Goal: Check status: Check status

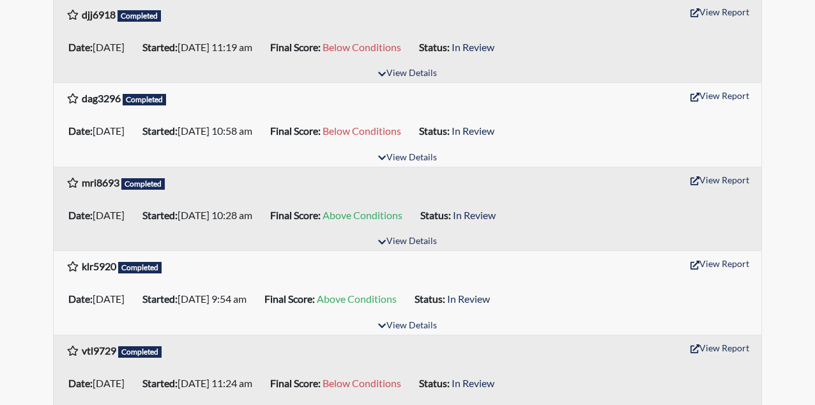
scroll to position [255, 0]
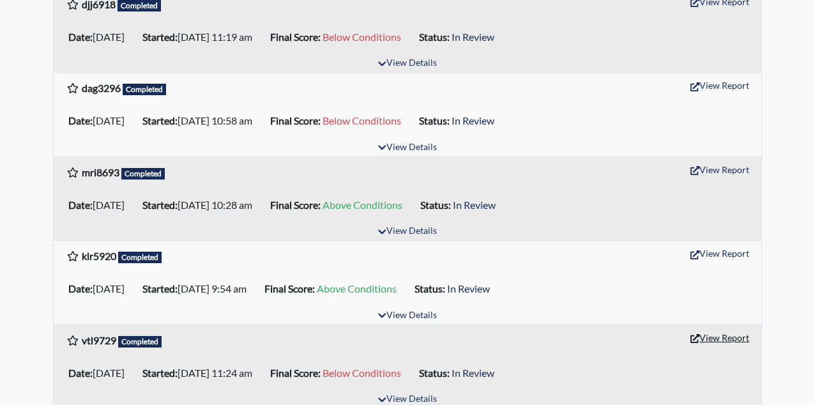
click at [721, 335] on button "View Report" at bounding box center [719, 338] width 70 height 20
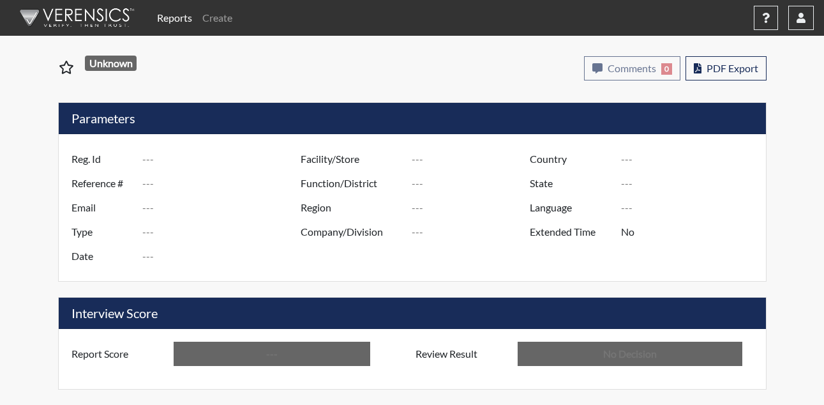
type input "vtl9729"
type input "48943"
type input "---"
type input "Corrections Pre-Employment"
type input "[DATE]"
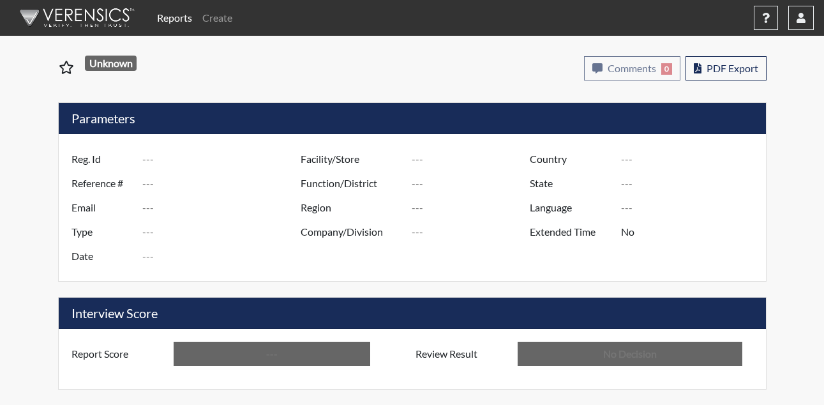
type input "[PERSON_NAME]"
type input "[GEOGRAPHIC_DATA]"
type input "[US_STATE]"
type input "English"
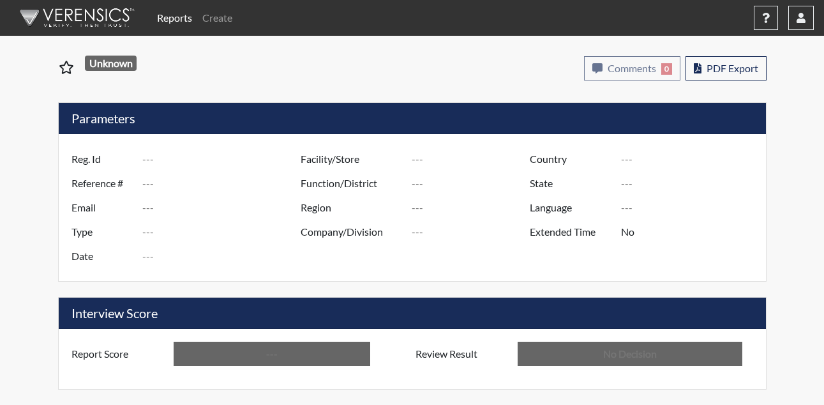
type input "Below Conditions"
type input "In Review"
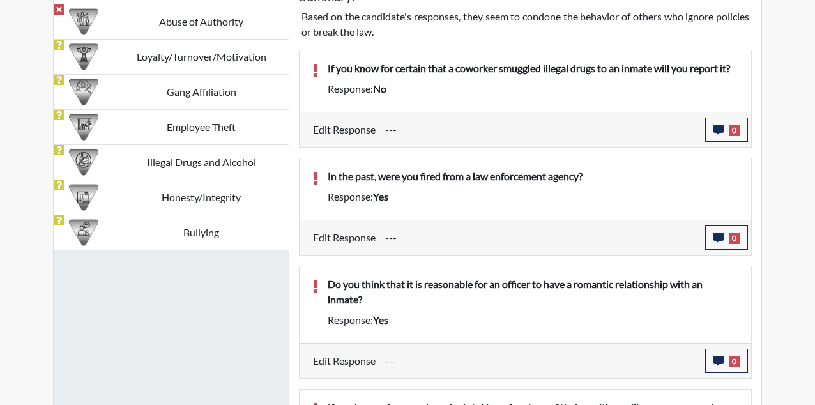
scroll to position [894, 0]
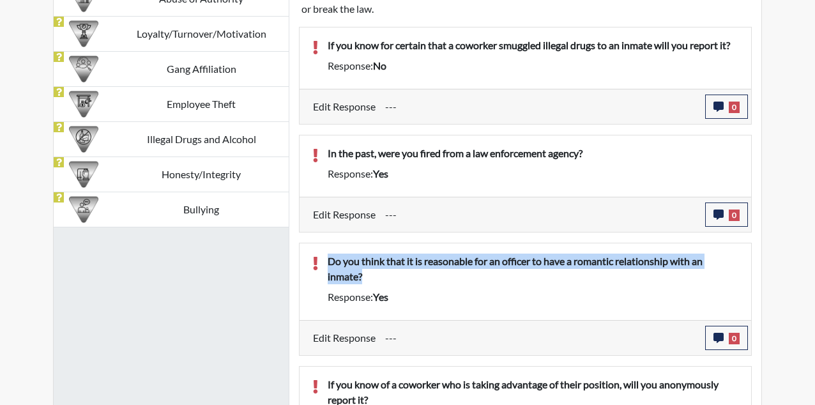
drag, startPoint x: 328, startPoint y: 261, endPoint x: 373, endPoint y: 288, distance: 52.1
click at [373, 288] on div "Do you think that it is reasonable for an officer to have a romantic relationsh…" at bounding box center [533, 271] width 430 height 36
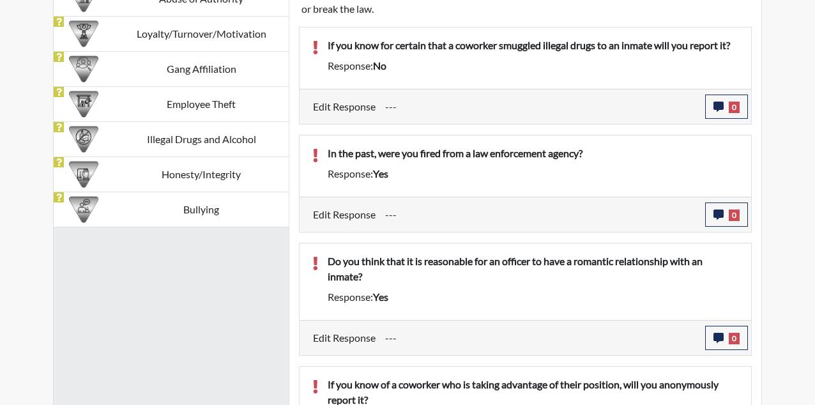
drag, startPoint x: 373, startPoint y: 288, endPoint x: 523, endPoint y: 297, distance: 150.9
click at [519, 303] on div "Response: yes" at bounding box center [533, 296] width 430 height 15
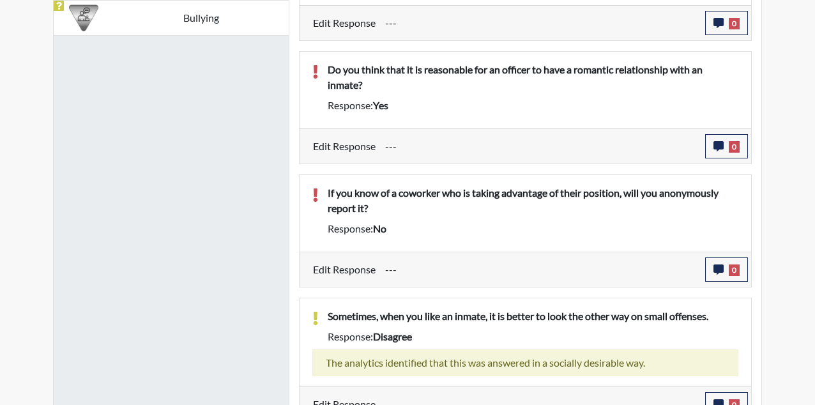
scroll to position [1103, 0]
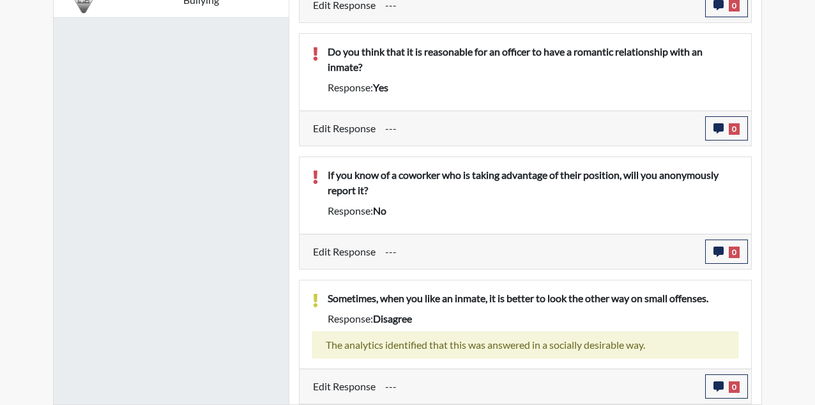
click at [445, 237] on div "Edit Response --- 0 response Comments × Add Comment: Save Comment Close" at bounding box center [524, 251] width 451 height 35
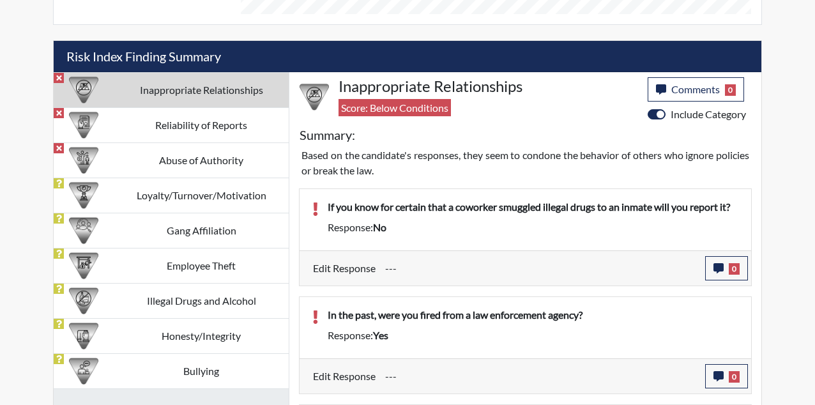
scroll to position [720, 0]
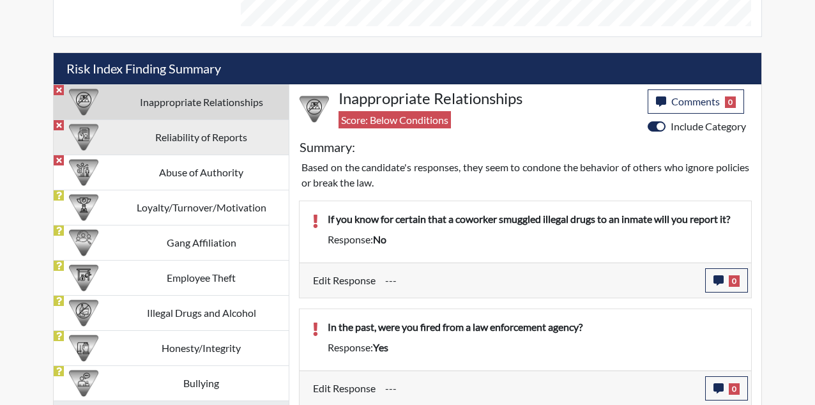
click at [196, 146] on td "Reliability of Reports" at bounding box center [201, 136] width 175 height 35
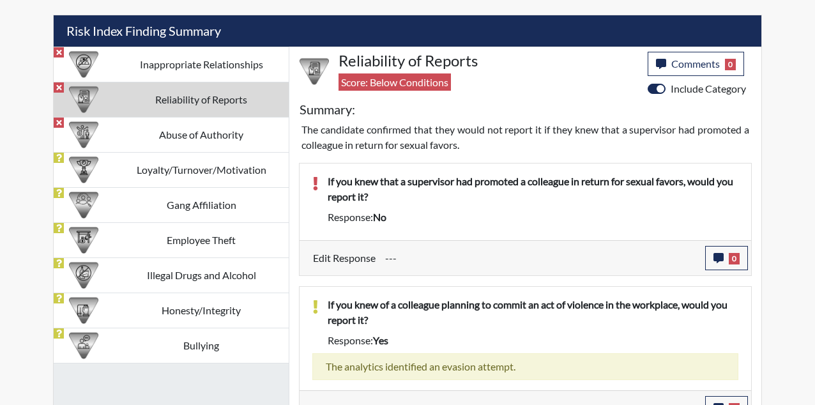
scroll to position [779, 0]
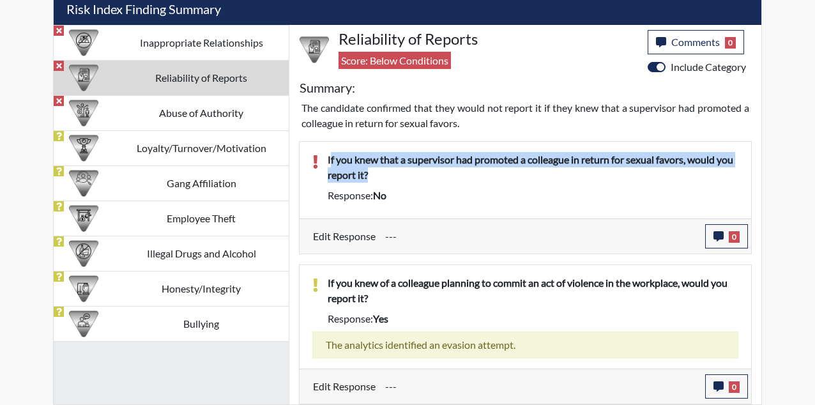
drag, startPoint x: 330, startPoint y: 159, endPoint x: 387, endPoint y: 184, distance: 62.3
click at [387, 184] on div "If you knew that a supervisor had promoted a colleague in return for sexual fav…" at bounding box center [533, 170] width 430 height 36
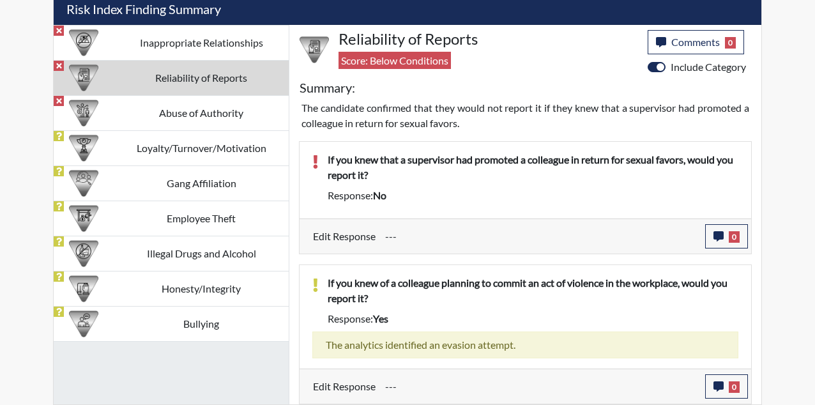
drag, startPoint x: 387, startPoint y: 184, endPoint x: 552, endPoint y: 215, distance: 167.4
click at [552, 215] on div "If you knew that a supervisor had promoted a colleague in return for sexual fav…" at bounding box center [524, 180] width 451 height 77
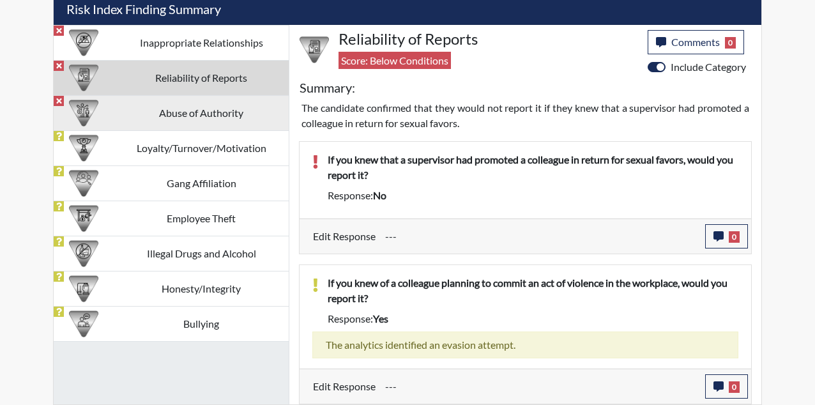
click at [190, 122] on td "Abuse of Authority" at bounding box center [201, 112] width 175 height 35
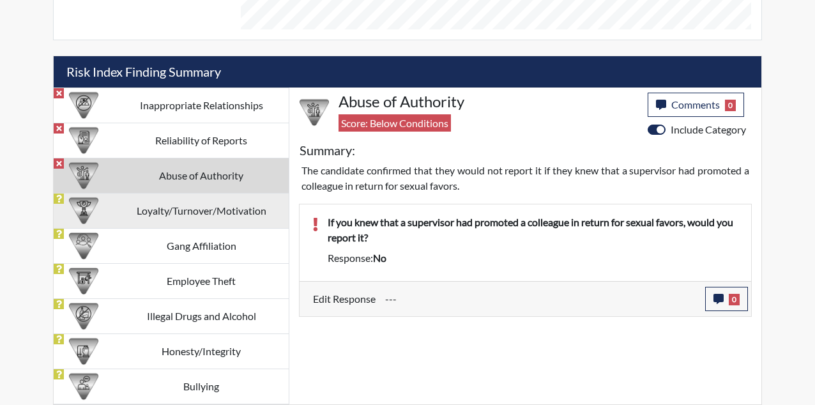
click at [179, 203] on td "Loyalty/Turnover/Motivation" at bounding box center [201, 210] width 175 height 35
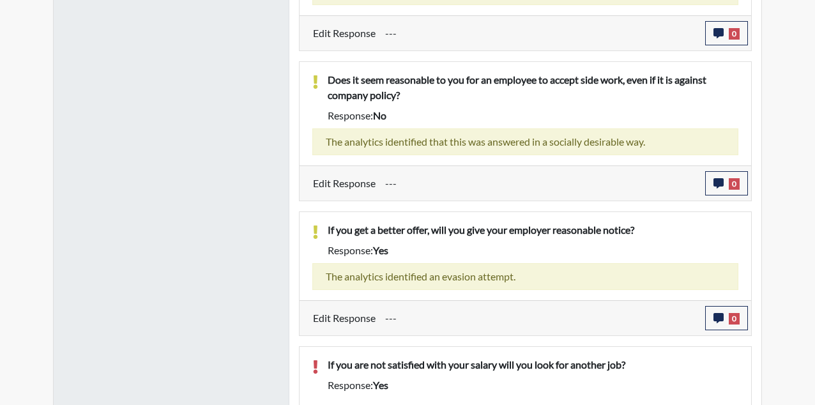
scroll to position [1234, 0]
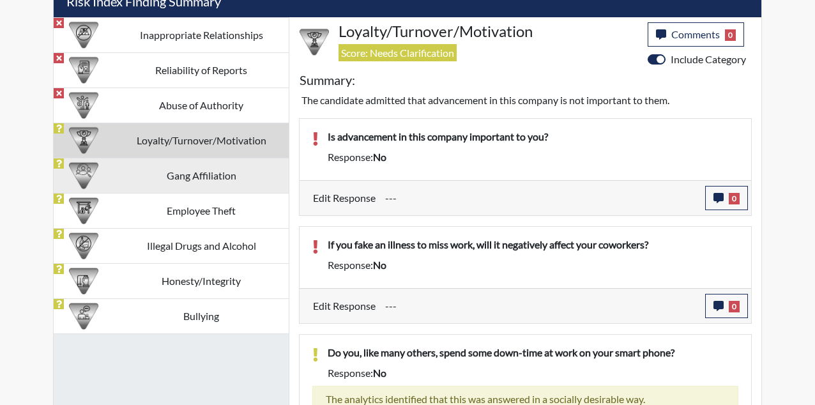
click at [184, 170] on td "Gang Affiliation" at bounding box center [201, 175] width 175 height 35
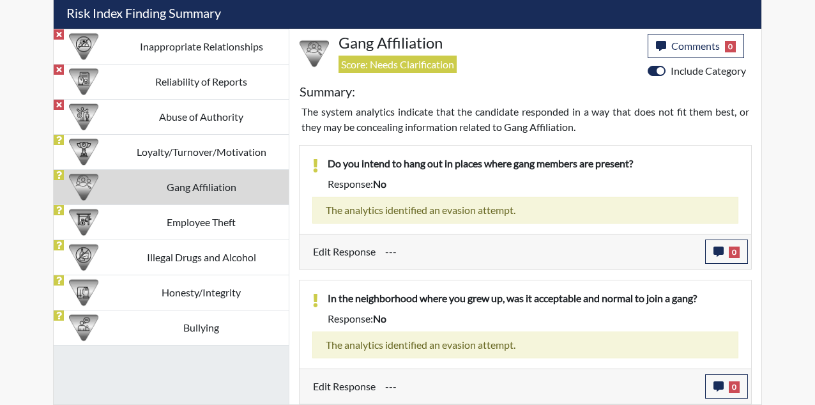
scroll to position [776, 0]
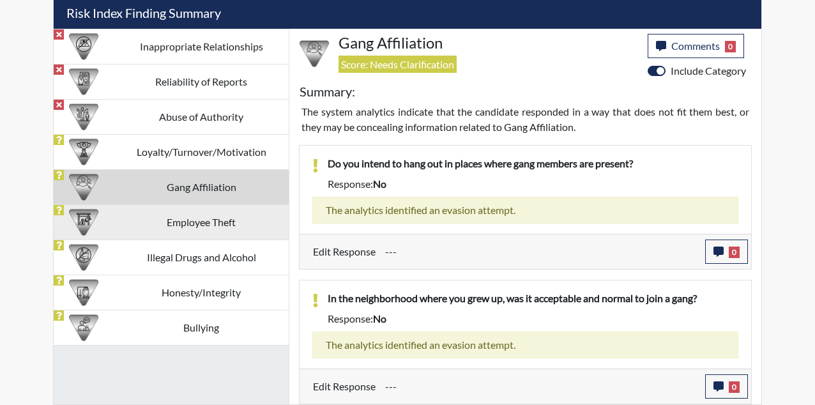
click at [183, 210] on td "Employee Theft" at bounding box center [201, 221] width 175 height 35
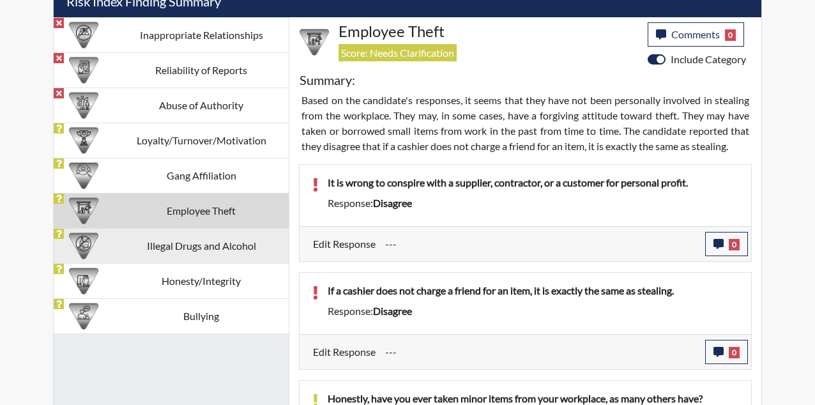
drag, startPoint x: 195, startPoint y: 249, endPoint x: 205, endPoint y: 250, distance: 10.3
click at [199, 249] on td "Illegal Drugs and Alcohol" at bounding box center [201, 245] width 175 height 35
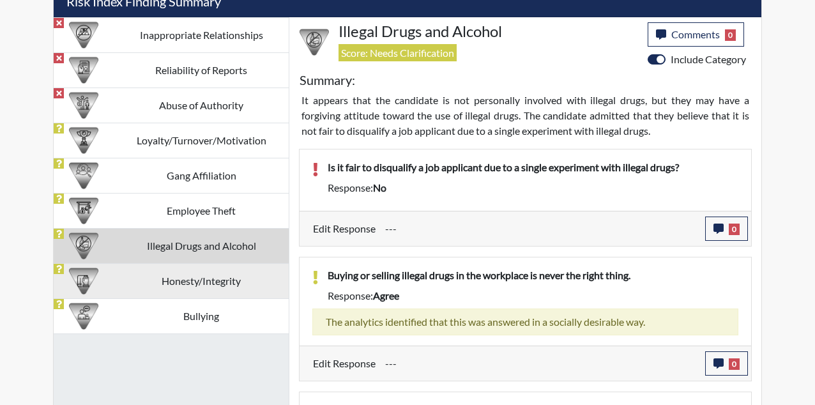
click at [230, 285] on td "Honesty/Integrity" at bounding box center [201, 280] width 175 height 35
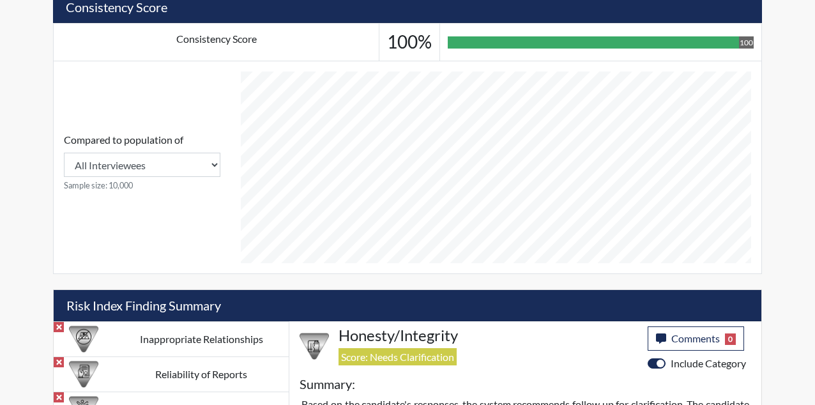
scroll to position [340, 0]
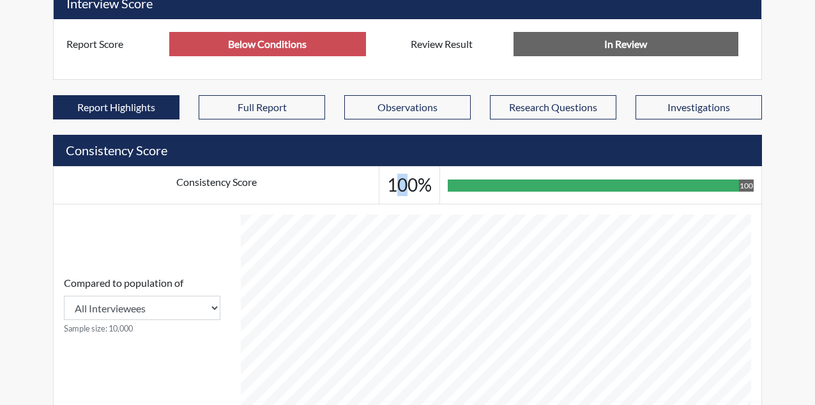
drag, startPoint x: 397, startPoint y: 193, endPoint x: 408, endPoint y: 192, distance: 11.0
click at [408, 192] on h3 "100%" at bounding box center [409, 185] width 45 height 22
drag, startPoint x: 408, startPoint y: 192, endPoint x: 355, endPoint y: 193, distance: 53.0
click at [355, 193] on td "Consistency Score" at bounding box center [217, 186] width 326 height 38
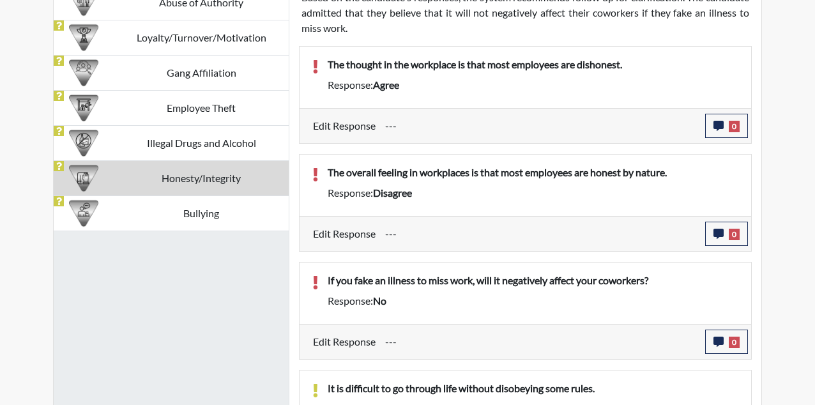
scroll to position [775, 0]
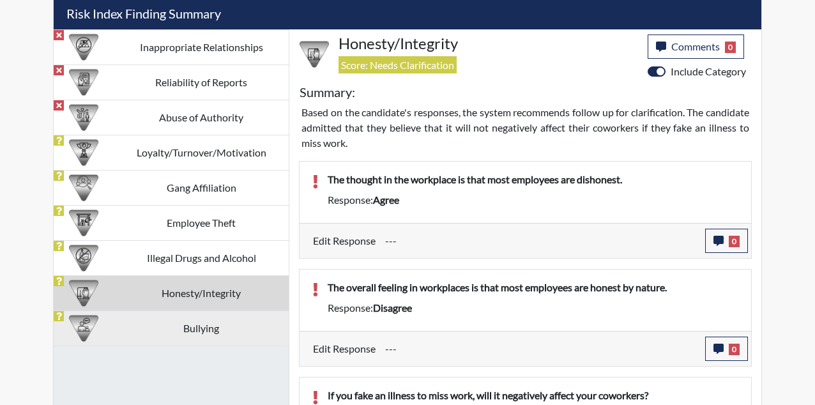
click at [189, 335] on td "Bullying" at bounding box center [201, 327] width 175 height 35
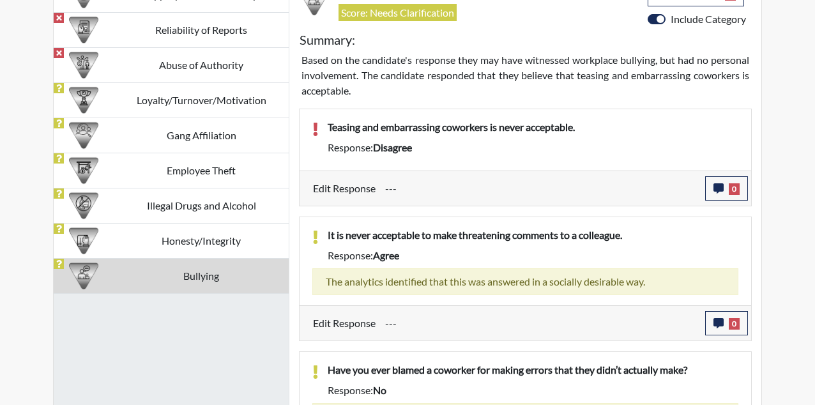
scroll to position [899, 0]
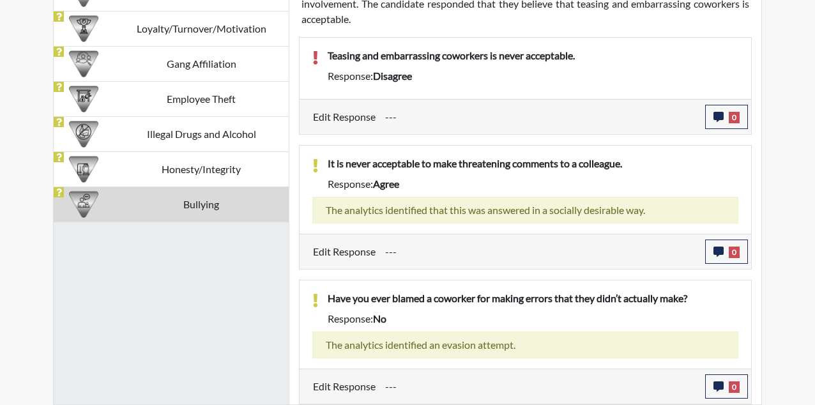
drag, startPoint x: 325, startPoint y: 347, endPoint x: 522, endPoint y: 340, distance: 196.8
click at [522, 340] on div "The analytics identified an evasion attempt." at bounding box center [525, 344] width 426 height 27
drag, startPoint x: 323, startPoint y: 212, endPoint x: 687, endPoint y: 216, distance: 363.9
click at [687, 216] on div "The analytics identified that this was answered in a socially desirable way." at bounding box center [525, 210] width 426 height 27
click at [196, 304] on div "Inappropriate Relationships Reliability of Reports Abuse of Authority Loyalty/T…" at bounding box center [172, 155] width 236 height 499
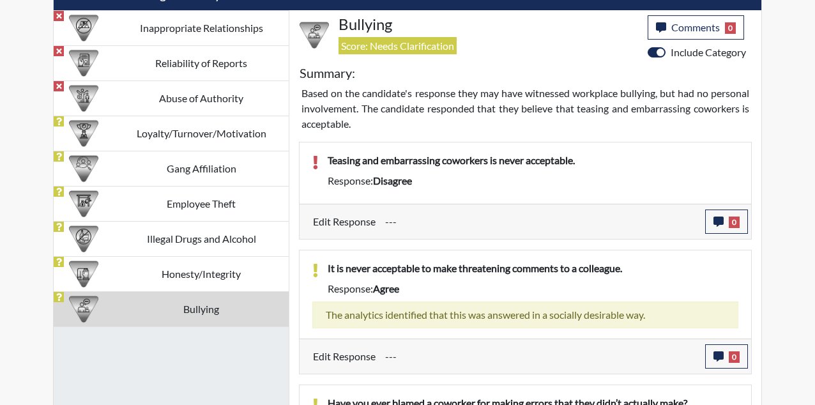
scroll to position [771, 0]
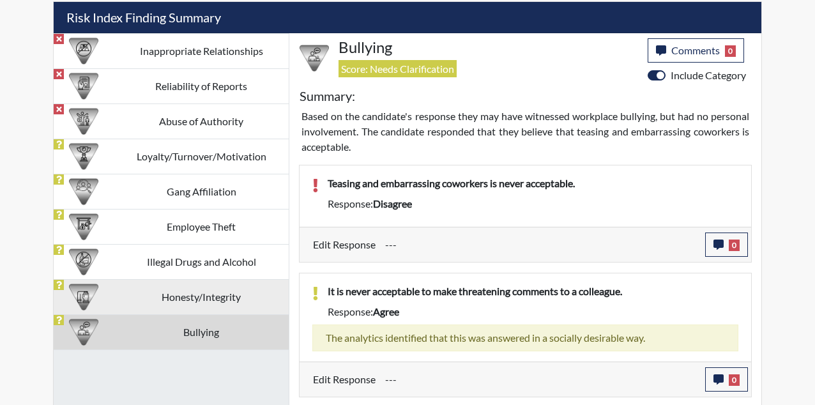
click at [211, 308] on td "Honesty/Integrity" at bounding box center [201, 296] width 175 height 35
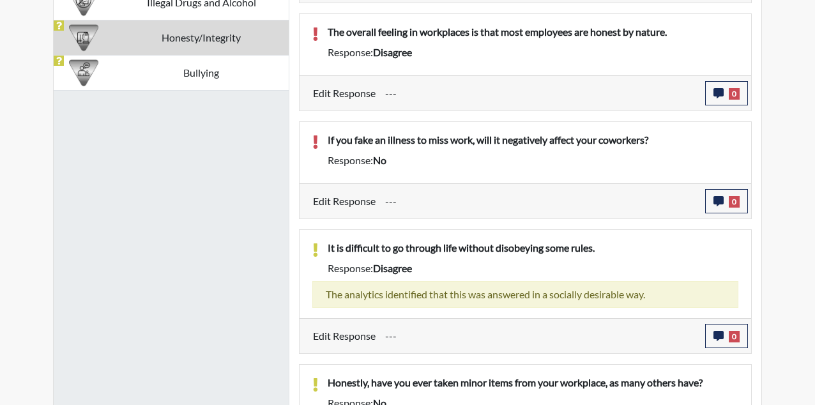
scroll to position [903, 0]
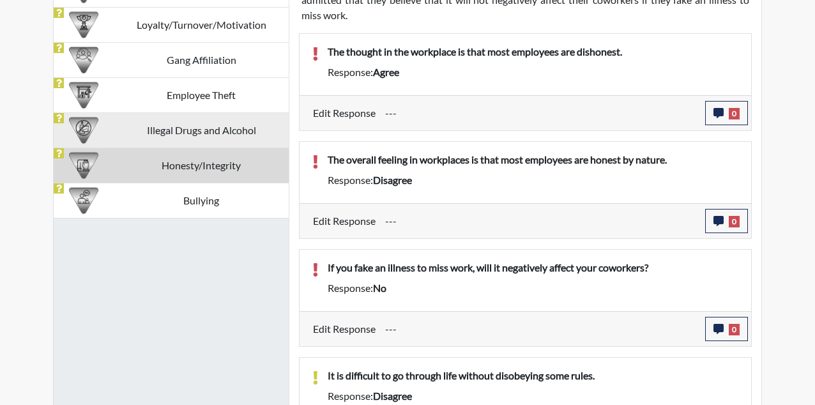
click at [202, 135] on td "Illegal Drugs and Alcohol" at bounding box center [201, 129] width 175 height 35
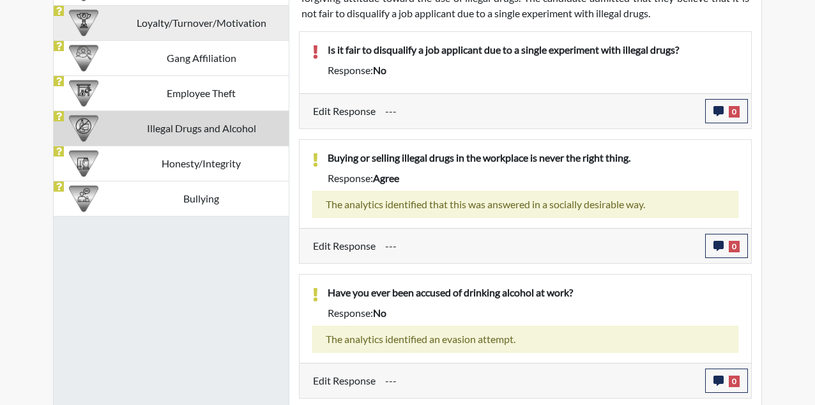
scroll to position [849, 0]
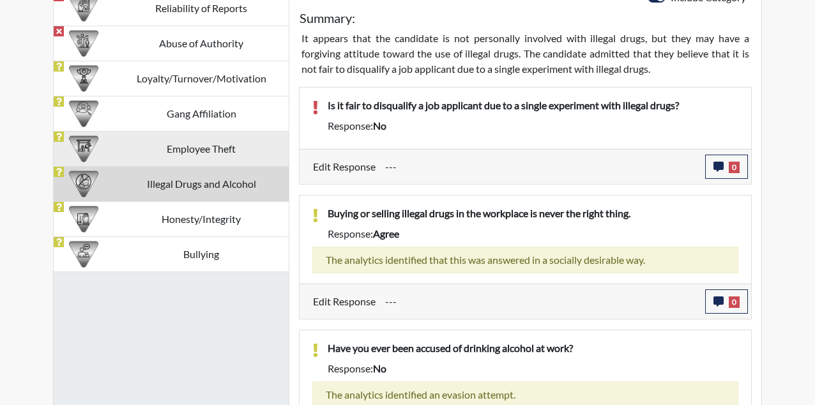
click at [197, 142] on td "Employee Theft" at bounding box center [201, 148] width 175 height 35
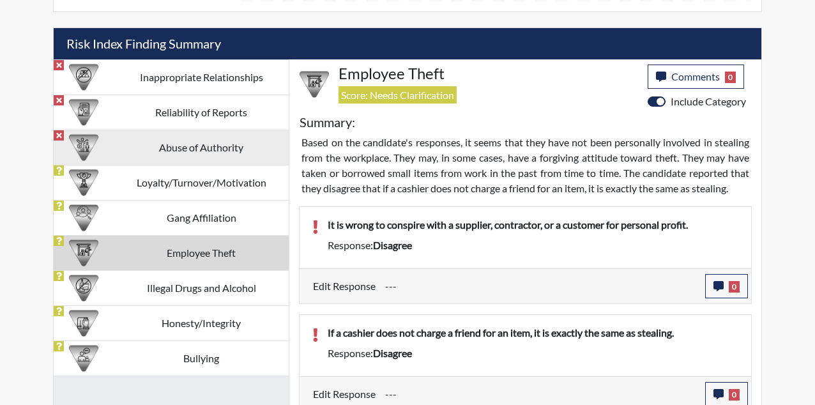
scroll to position [710, 0]
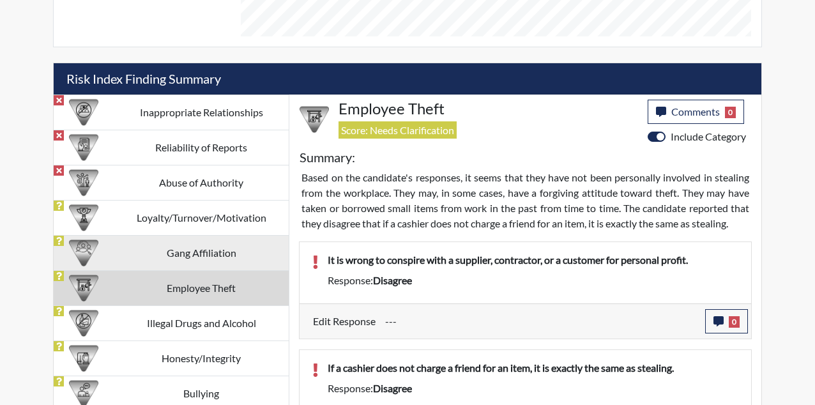
click at [212, 246] on td "Gang Affiliation" at bounding box center [201, 252] width 175 height 35
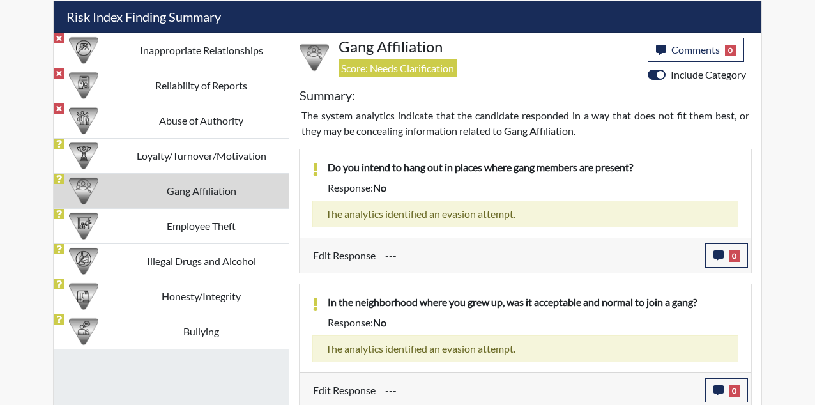
scroll to position [776, 0]
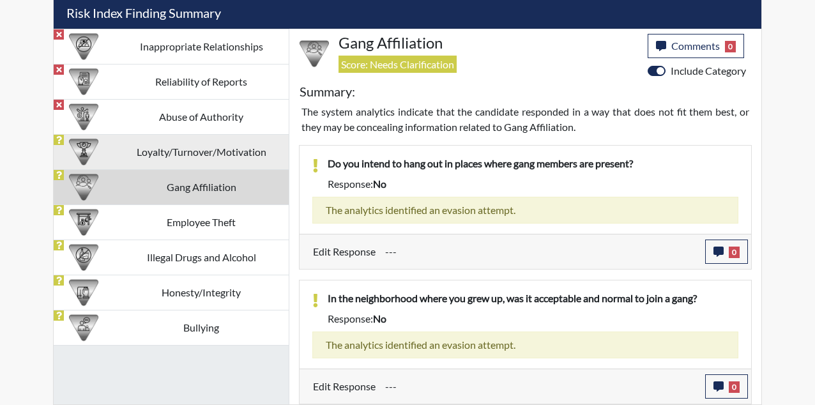
click at [217, 151] on td "Loyalty/Turnover/Motivation" at bounding box center [201, 151] width 175 height 35
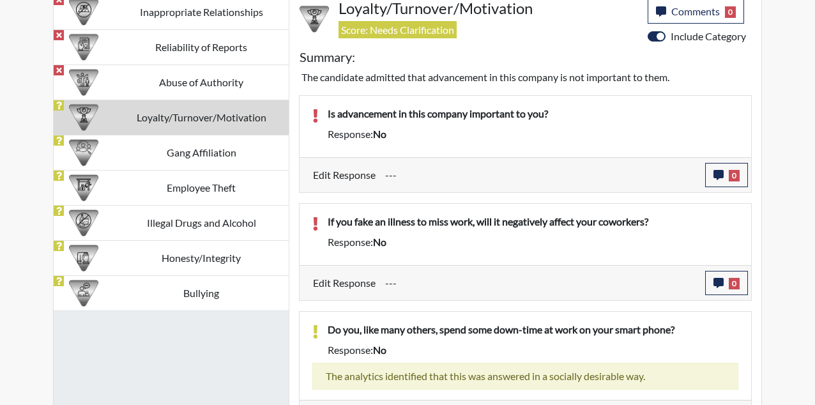
scroll to position [787, 0]
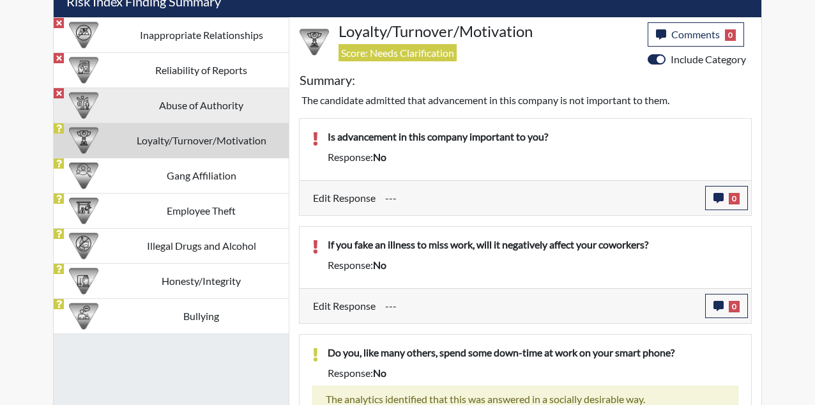
click at [213, 117] on td "Abuse of Authority" at bounding box center [201, 104] width 175 height 35
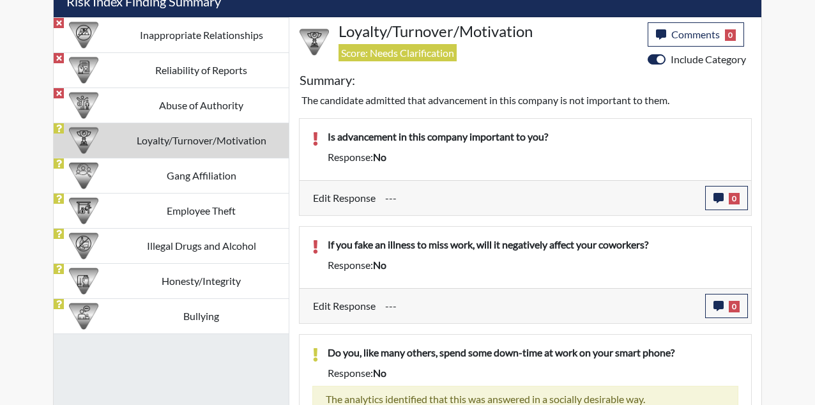
scroll to position [717, 0]
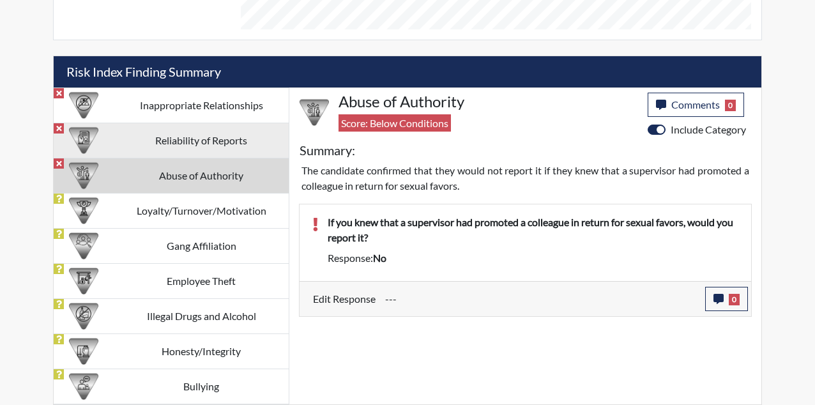
click at [245, 132] on td "Reliability of Reports" at bounding box center [201, 140] width 175 height 35
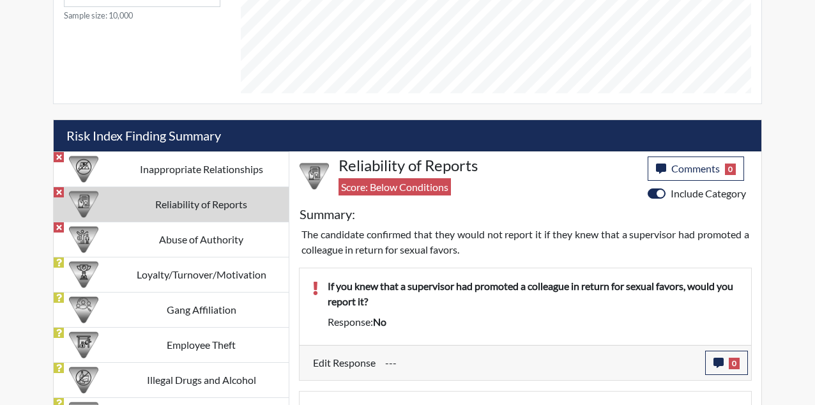
scroll to position [652, 0]
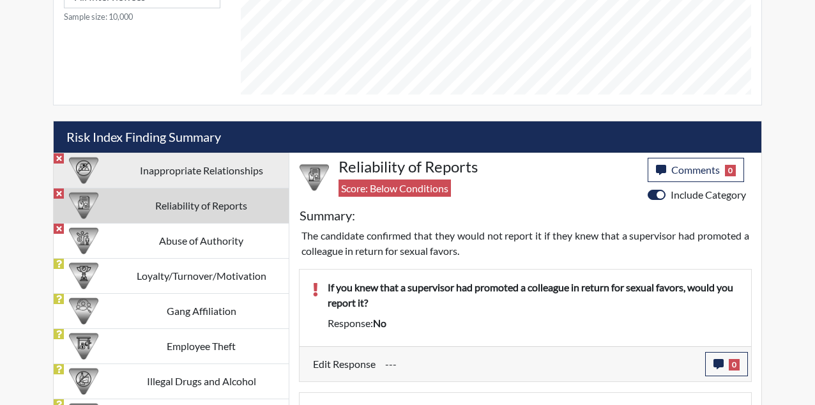
click at [168, 164] on td "Inappropriate Relationships" at bounding box center [201, 170] width 175 height 35
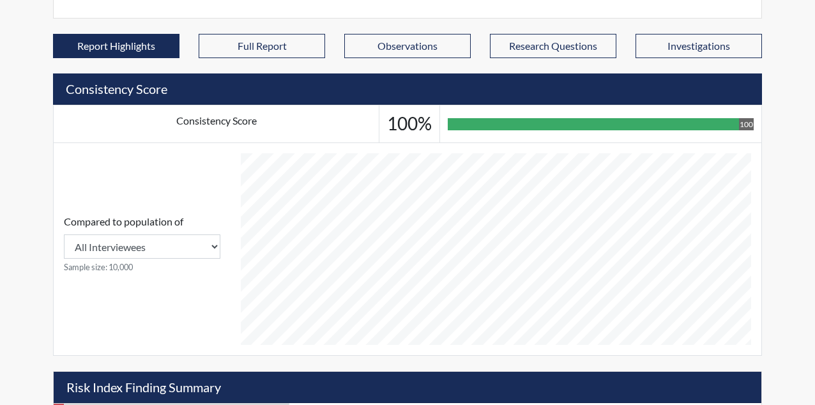
scroll to position [465, 0]
